Goal: Check status: Check status

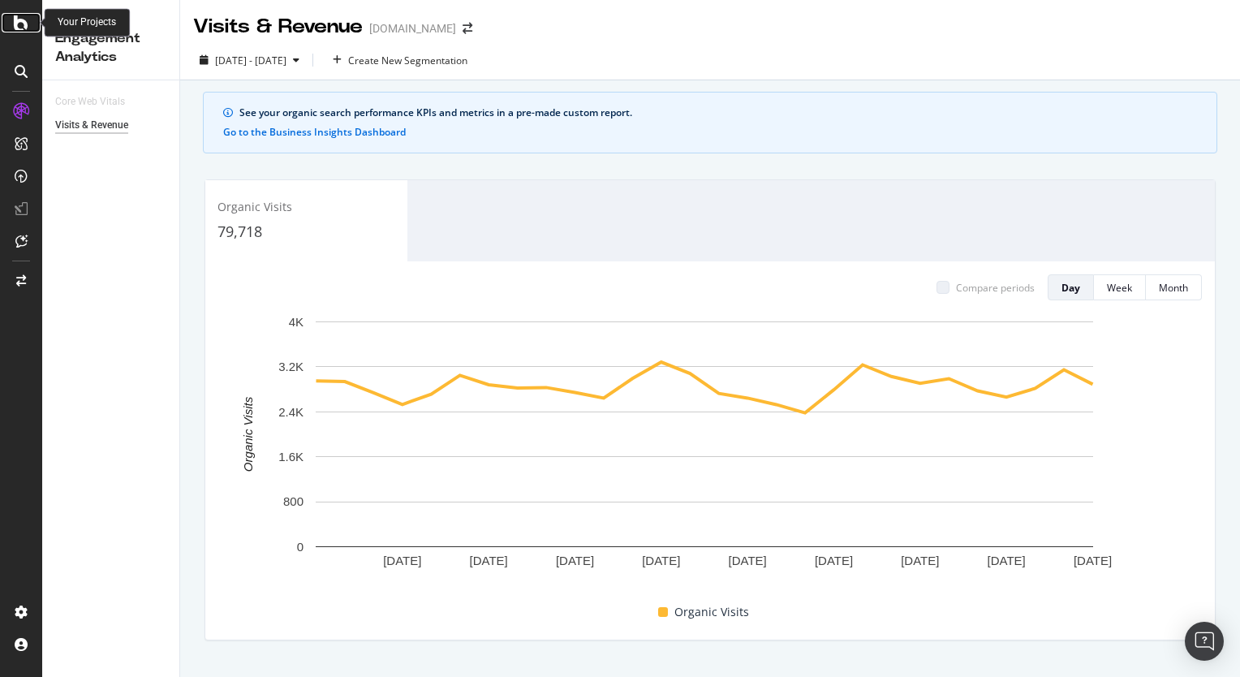
click at [16, 32] on icon at bounding box center [21, 22] width 15 height 19
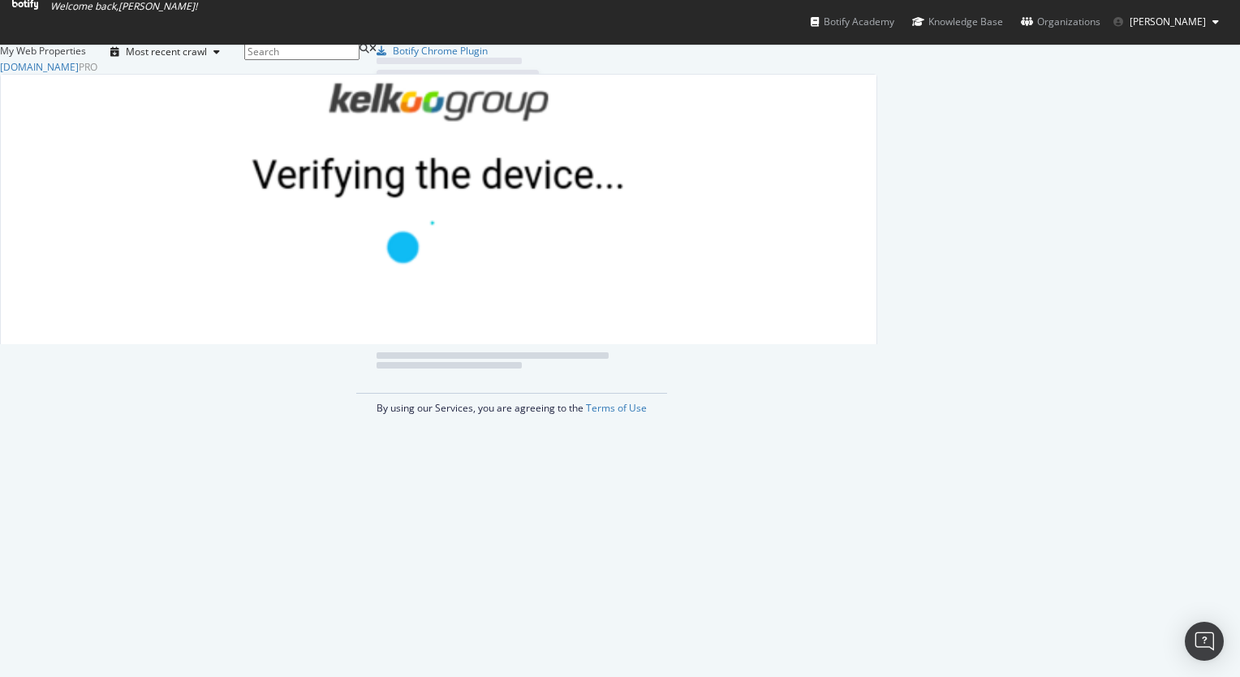
scroll to position [664, 1215]
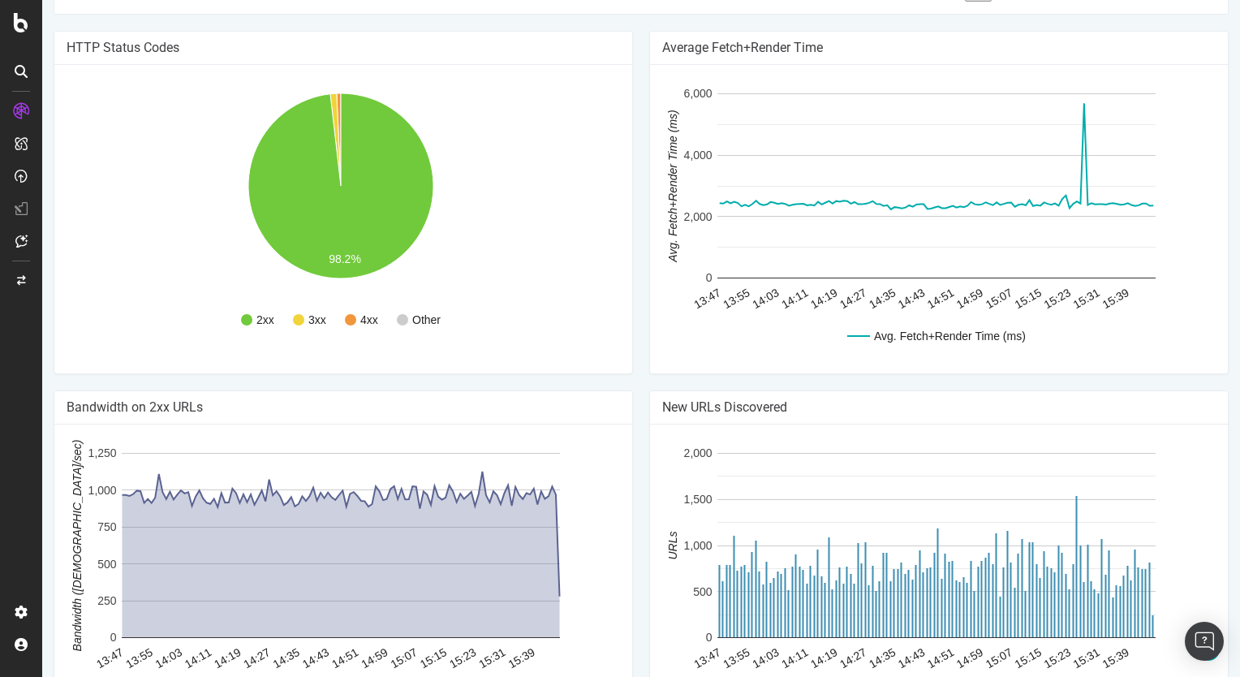
scroll to position [1071, 0]
